Goal: Task Accomplishment & Management: Use online tool/utility

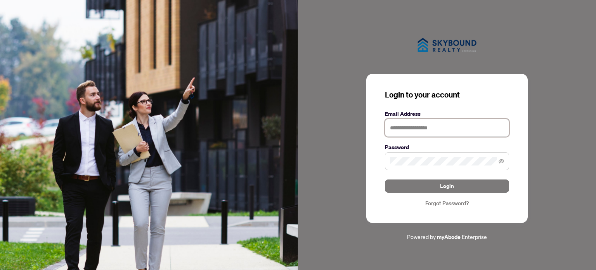
click at [443, 132] on input "text" at bounding box center [447, 128] width 124 height 18
type input "**********"
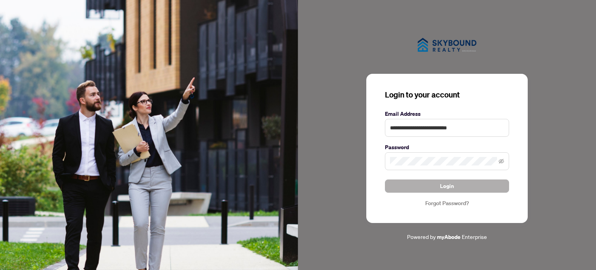
click at [452, 186] on span "Login" at bounding box center [447, 186] width 14 height 12
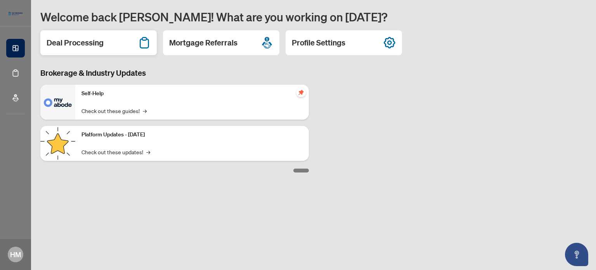
click at [73, 44] on h2 "Deal Processing" at bounding box center [75, 42] width 57 height 11
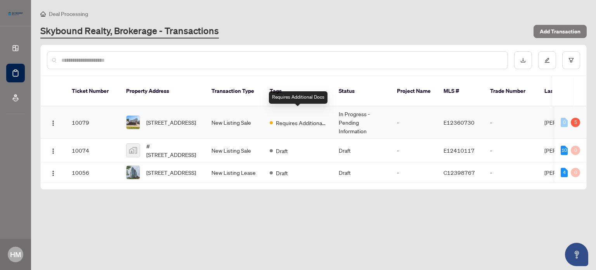
click at [280, 118] on span "Requires Additional Docs" at bounding box center [301, 122] width 50 height 9
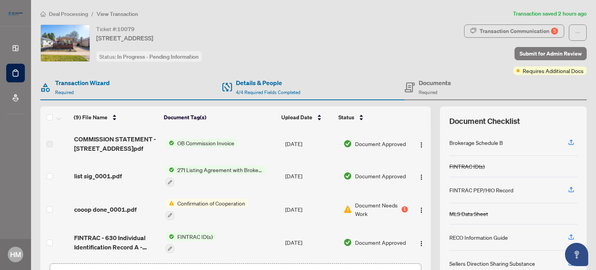
click at [228, 200] on span "Confirmation of Cooperation" at bounding box center [211, 203] width 74 height 9
click at [193, 243] on span "Confirmation of Cooperation" at bounding box center [208, 240] width 74 height 9
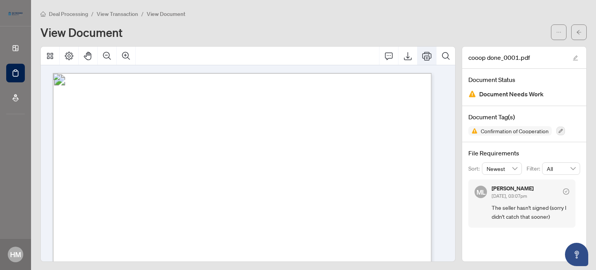
click at [424, 54] on icon "Print" at bounding box center [426, 55] width 9 height 9
